Goal: Obtain resource: Download file/media

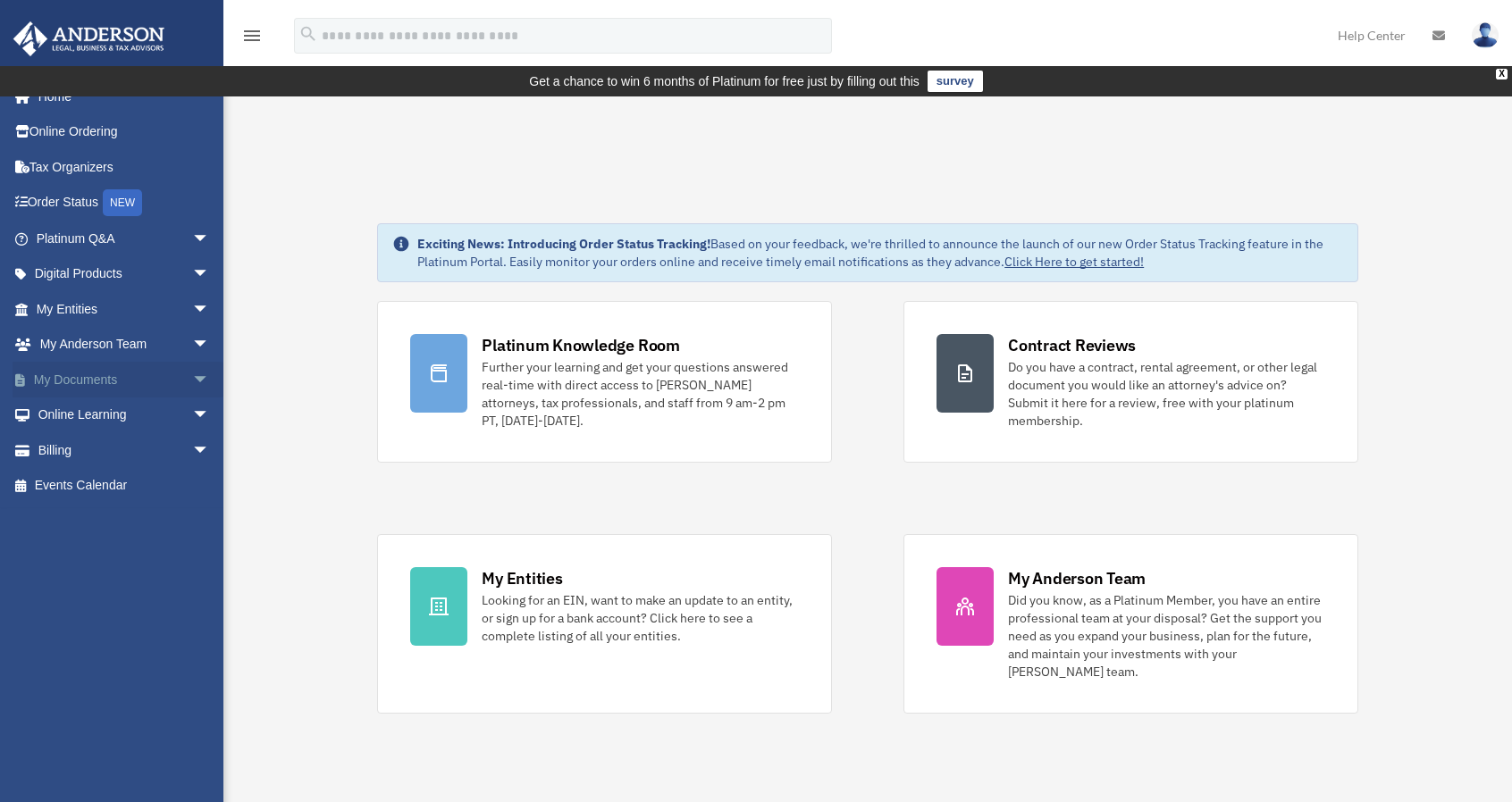
click at [192, 375] on span "arrow_drop_down" at bounding box center [209, 380] width 35 height 36
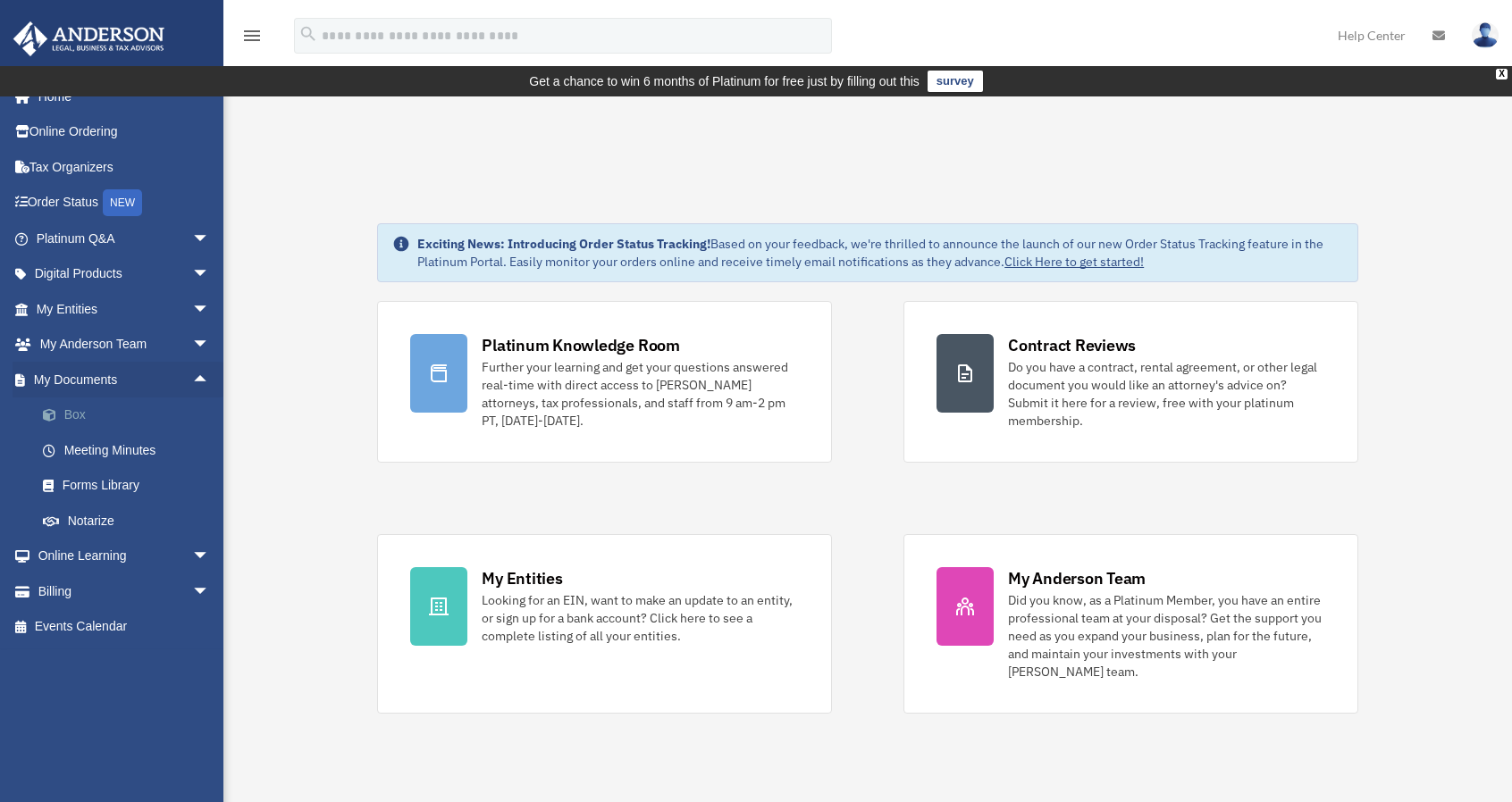
click at [96, 420] on link "Box" at bounding box center [131, 414] width 212 height 35
click at [192, 303] on span "arrow_drop_down" at bounding box center [209, 309] width 35 height 36
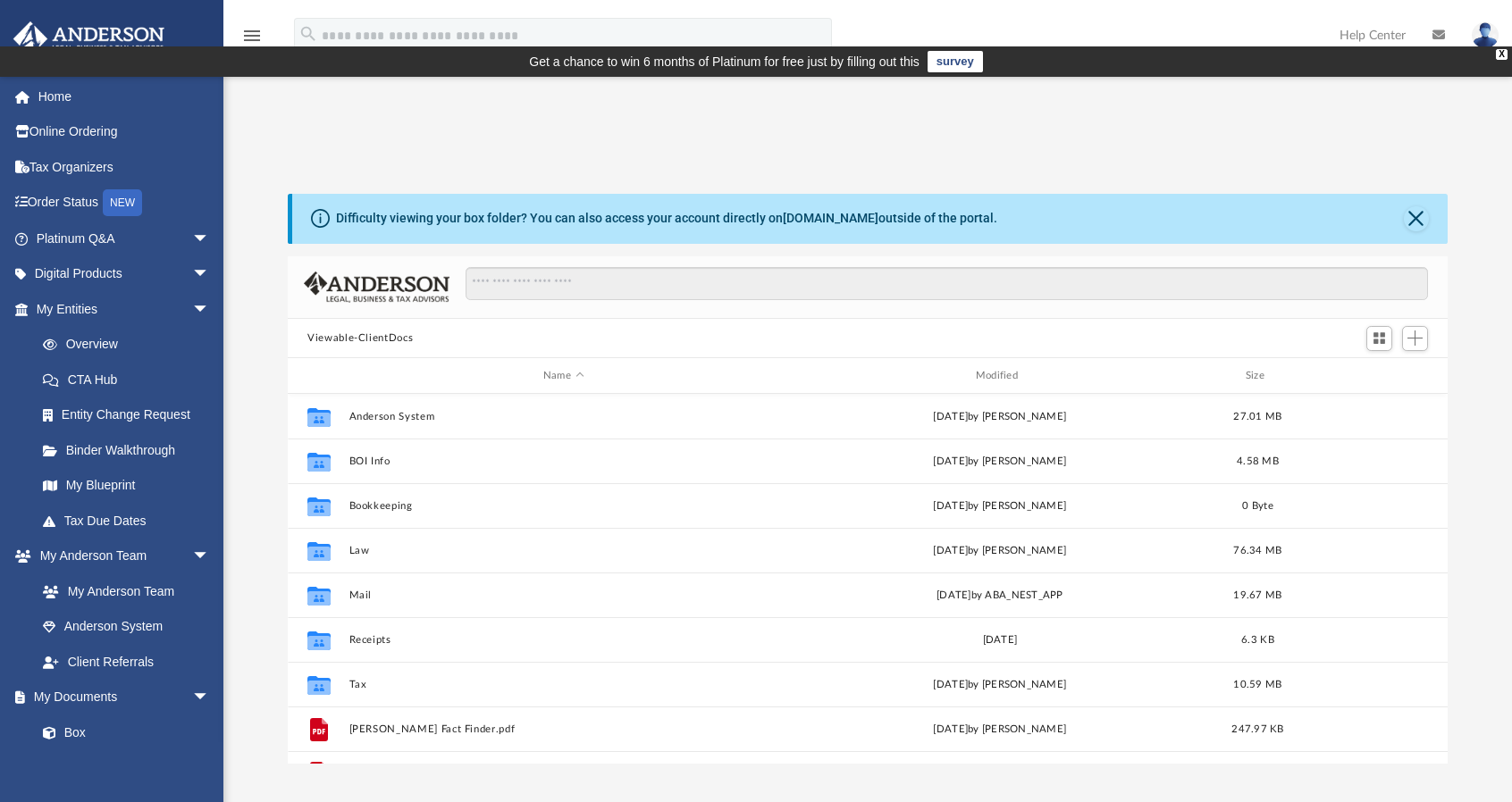
scroll to position [392, 1145]
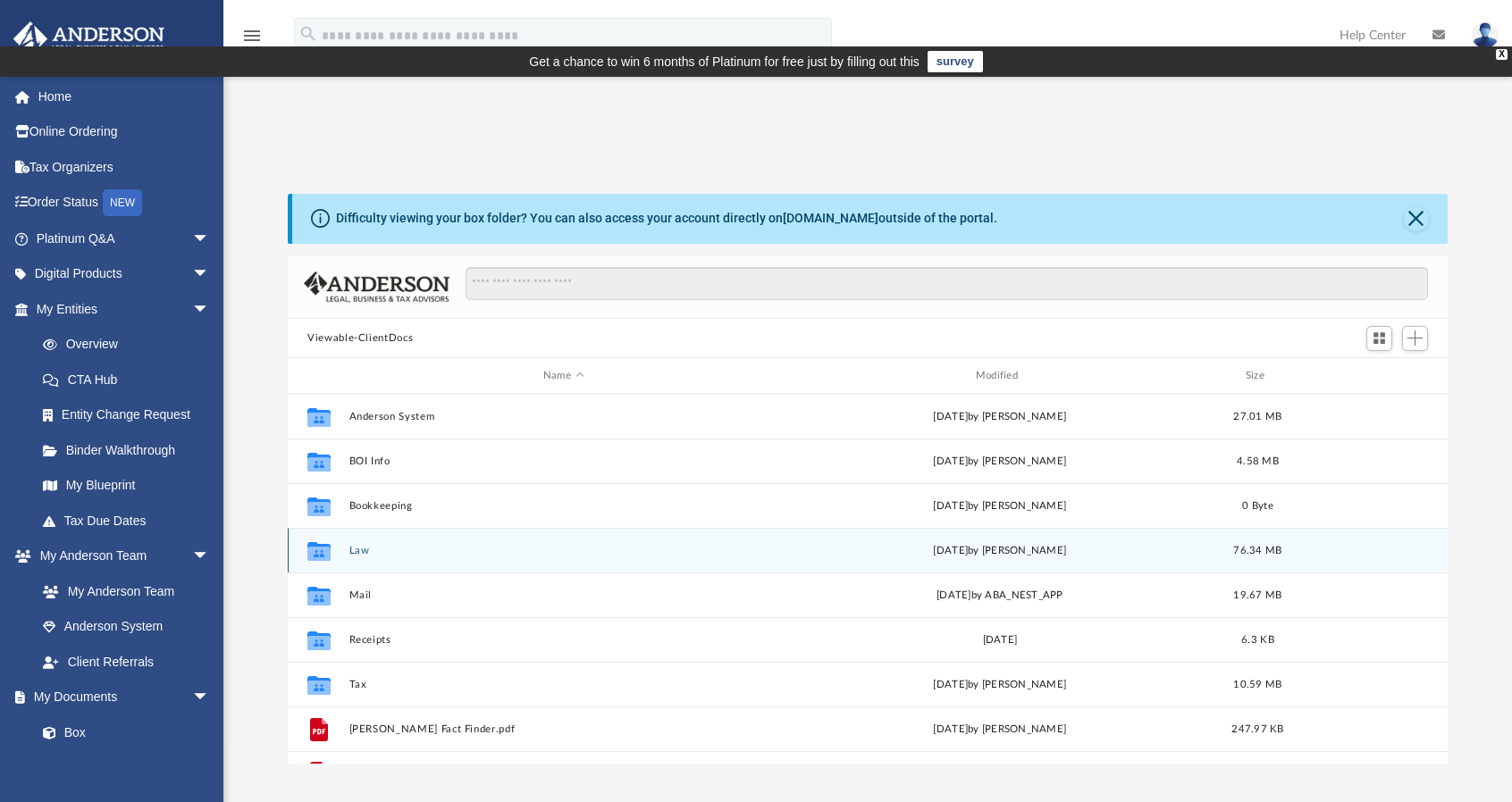
click at [367, 545] on button "Law" at bounding box center [564, 551] width 429 height 11
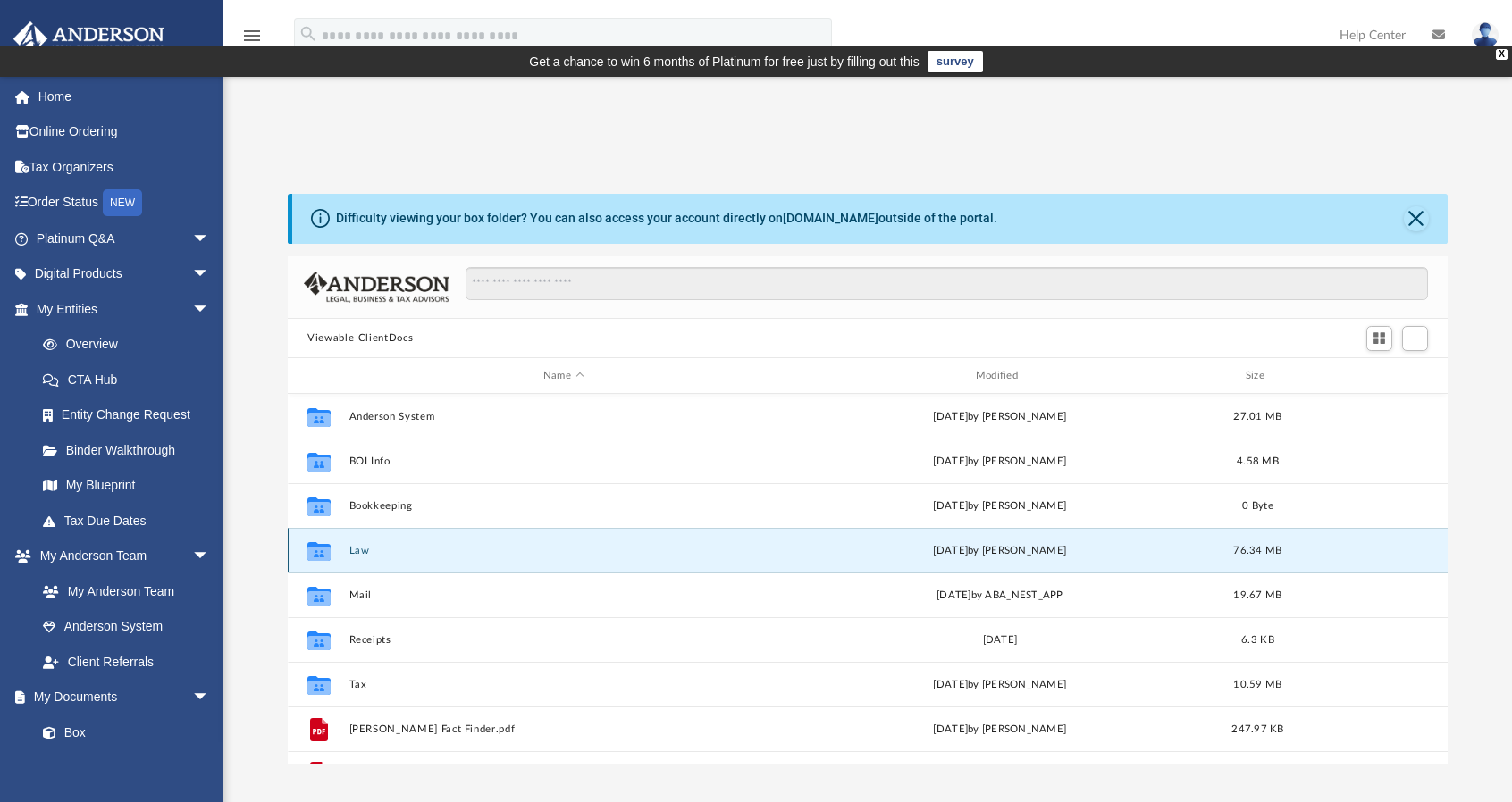
click at [367, 545] on button "Law" at bounding box center [564, 551] width 429 height 11
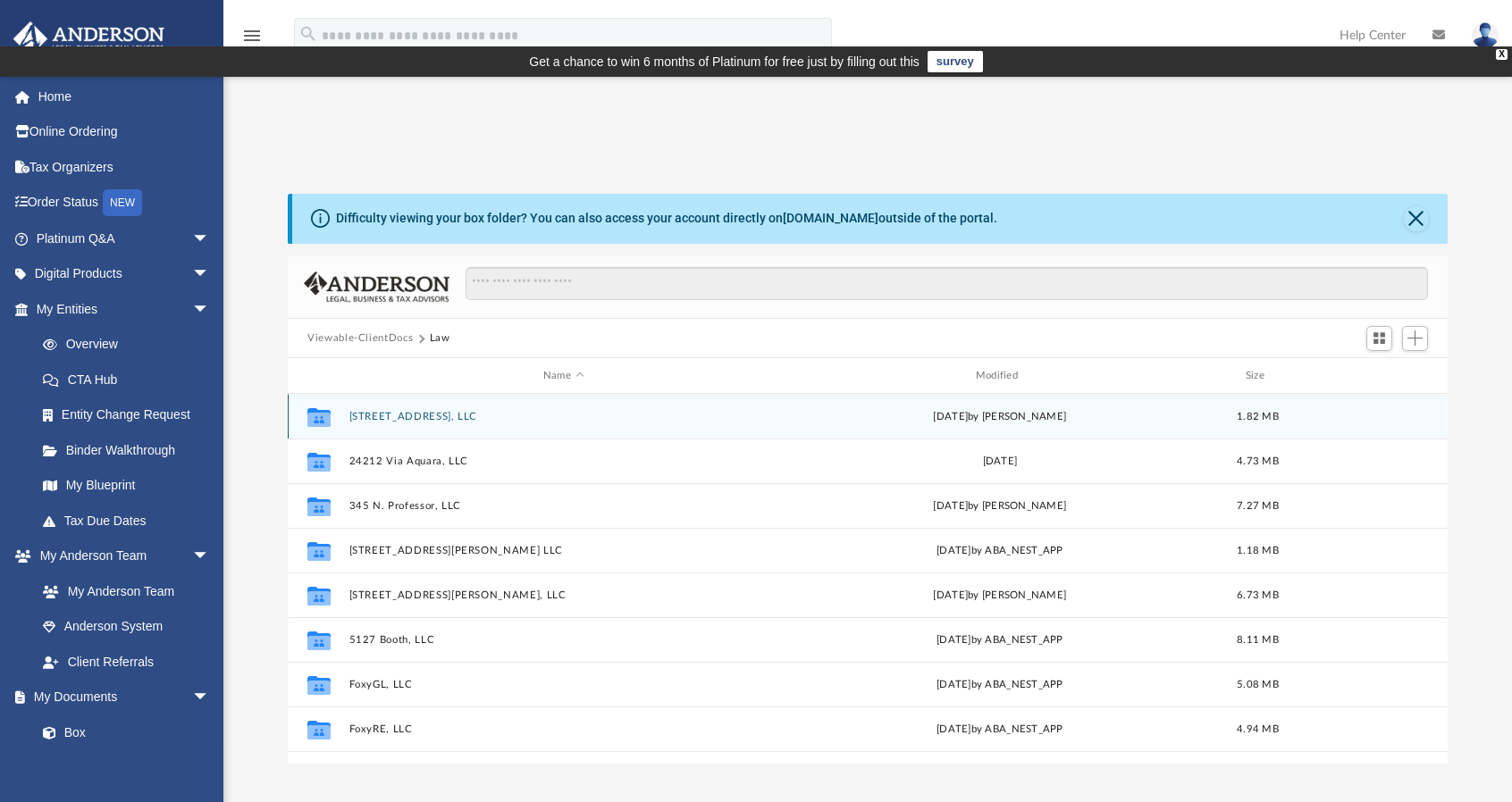
scroll to position [90, 0]
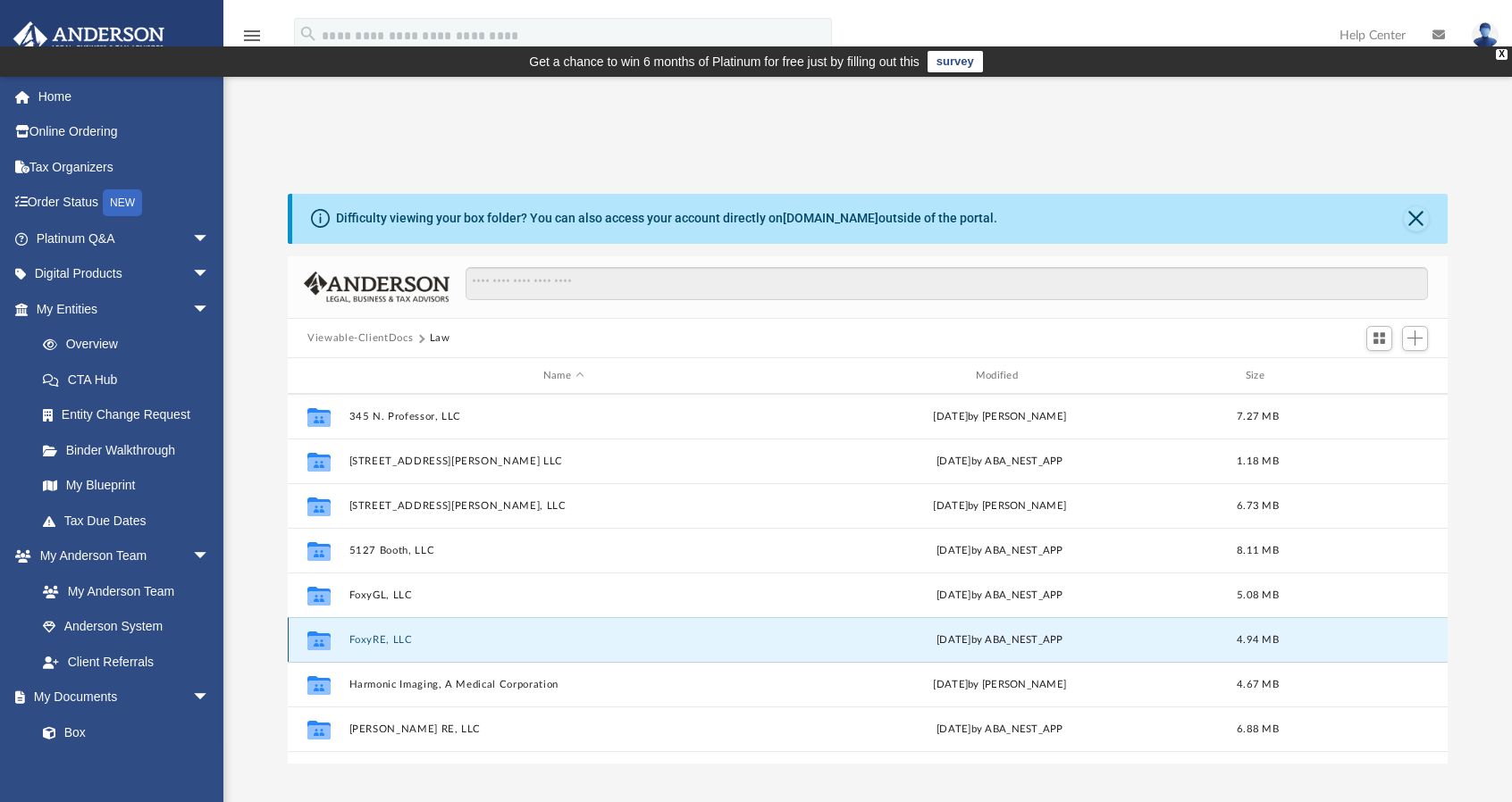
click at [393, 634] on button "FoxyRE, LLC" at bounding box center [564, 640] width 429 height 11
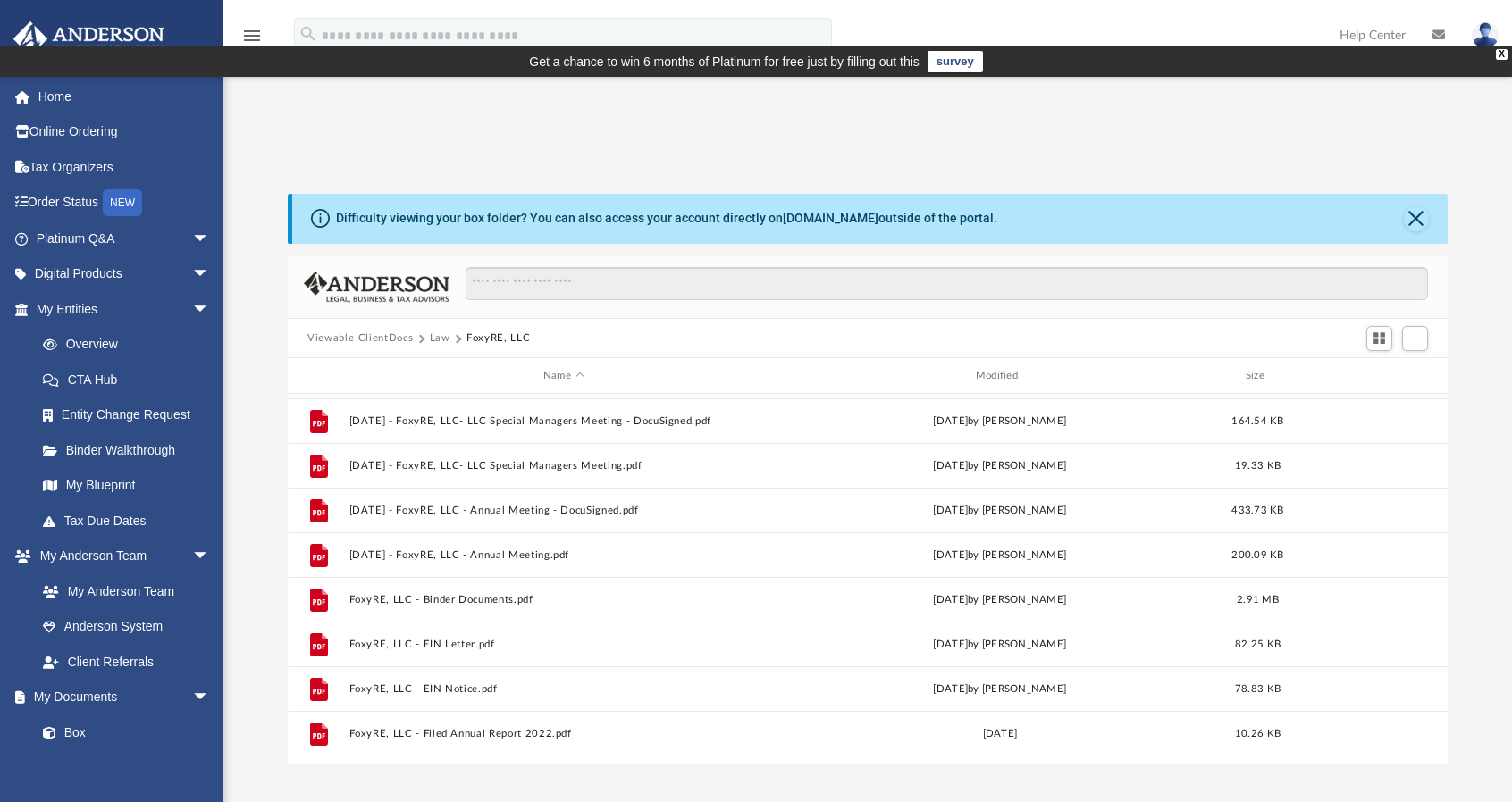
scroll to position [254, 0]
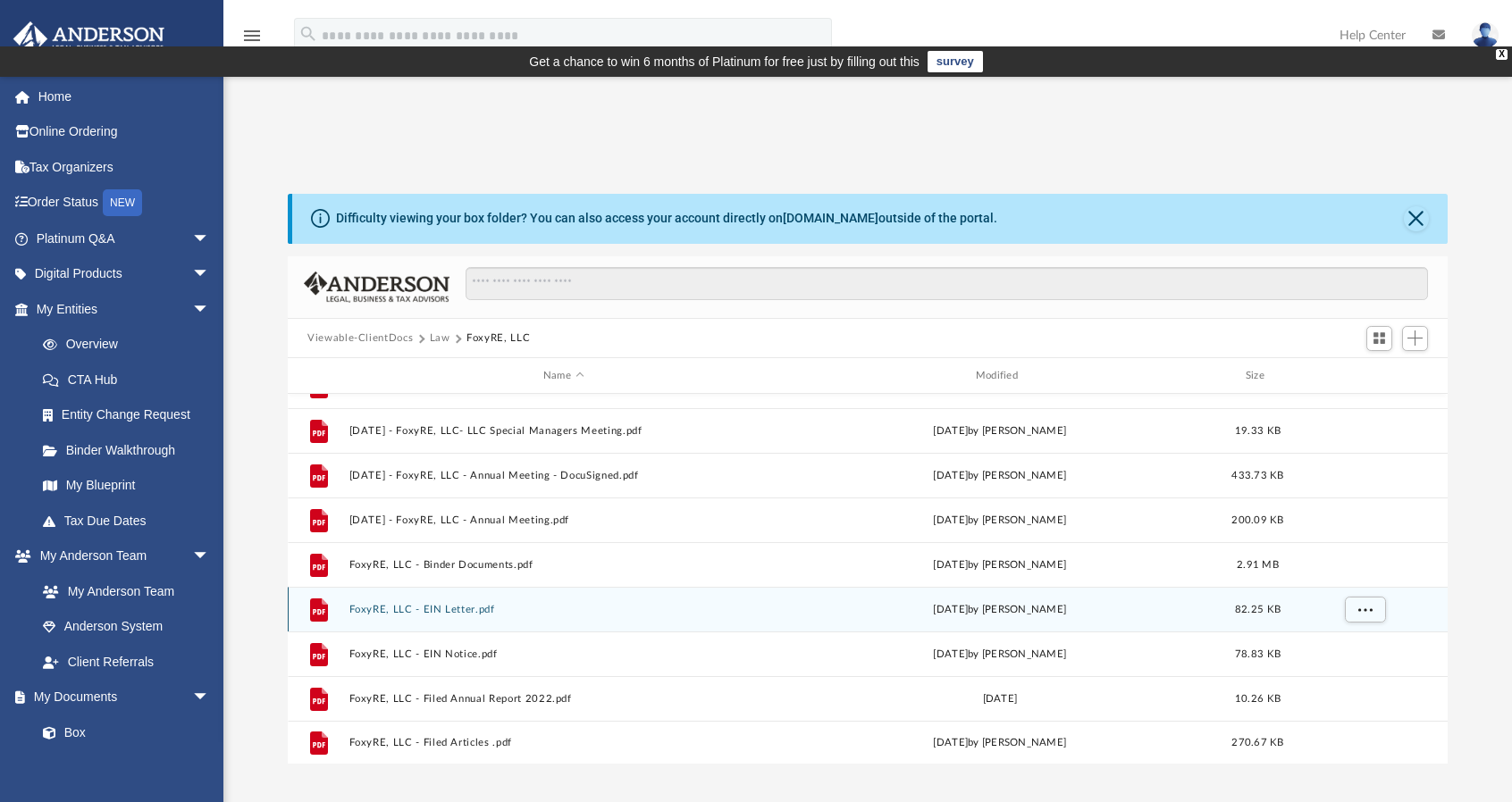
click at [472, 603] on button "FoxyRE, LLC - EIN Letter.pdf" at bounding box center [564, 609] width 429 height 11
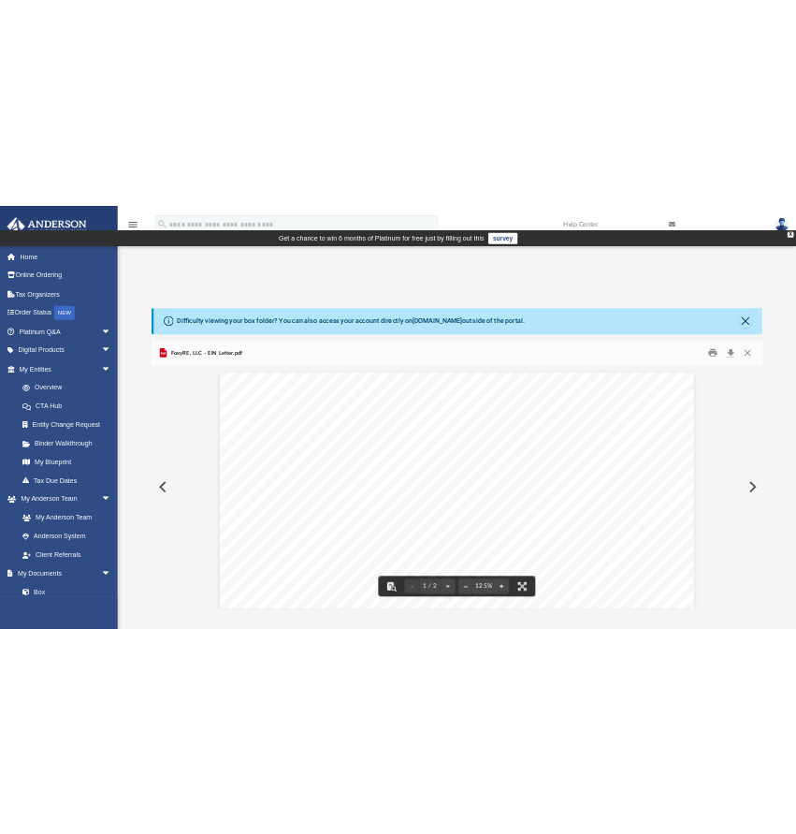
scroll to position [94, 0]
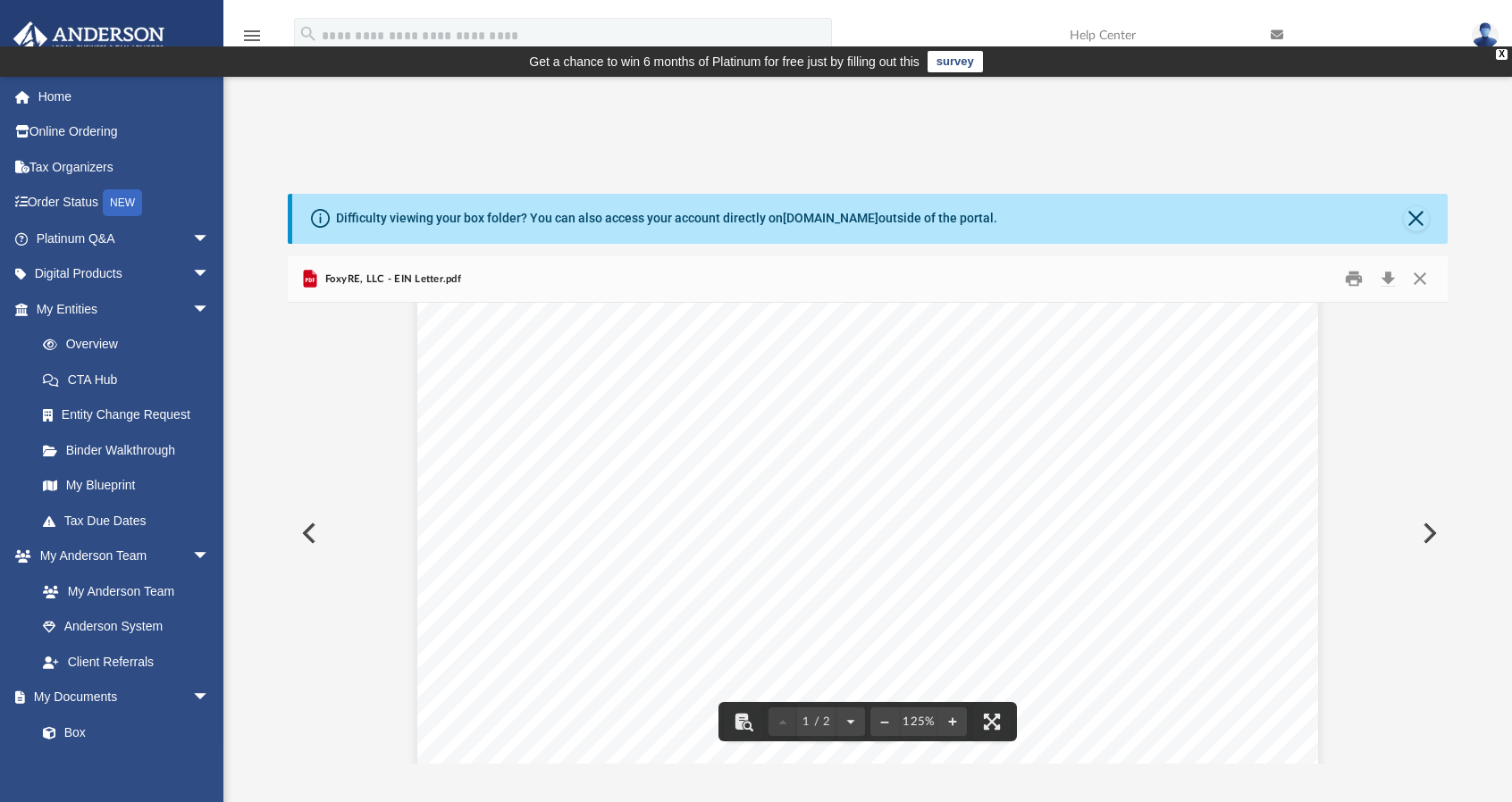
click at [995, 369] on div "Page 1" at bounding box center [867, 816] width 900 height 1178
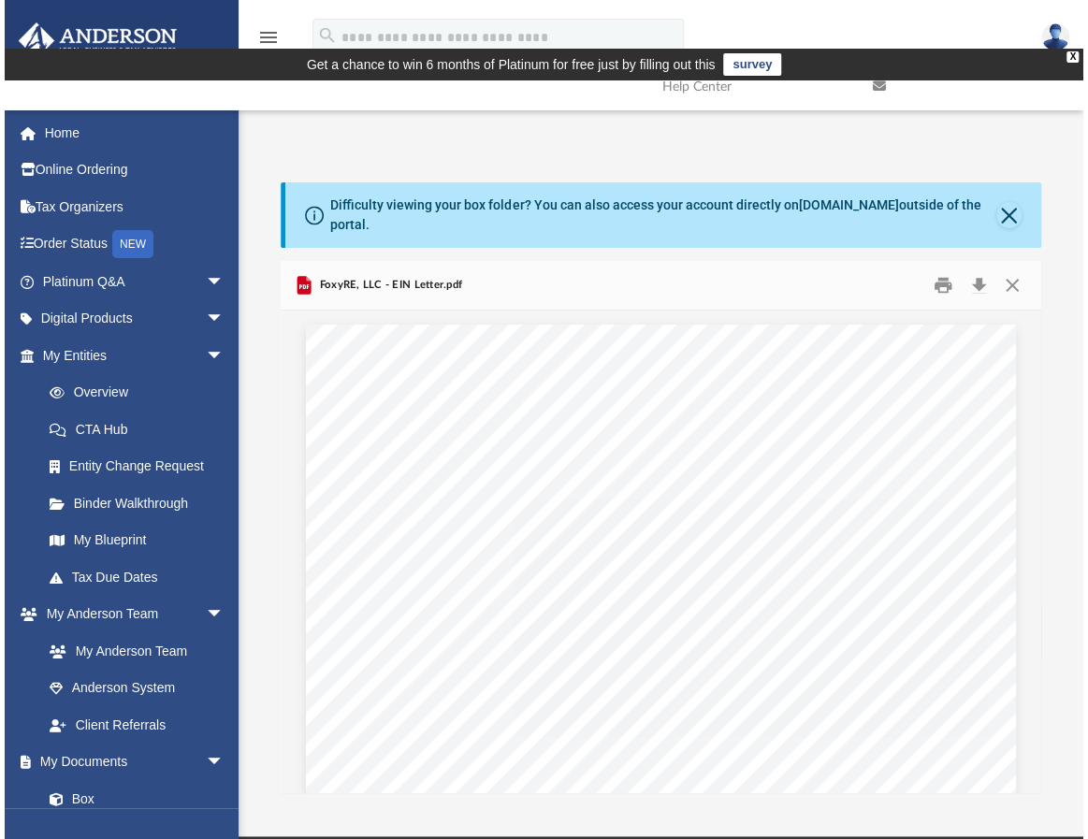
scroll to position [0, 0]
